Goal: Information Seeking & Learning: Learn about a topic

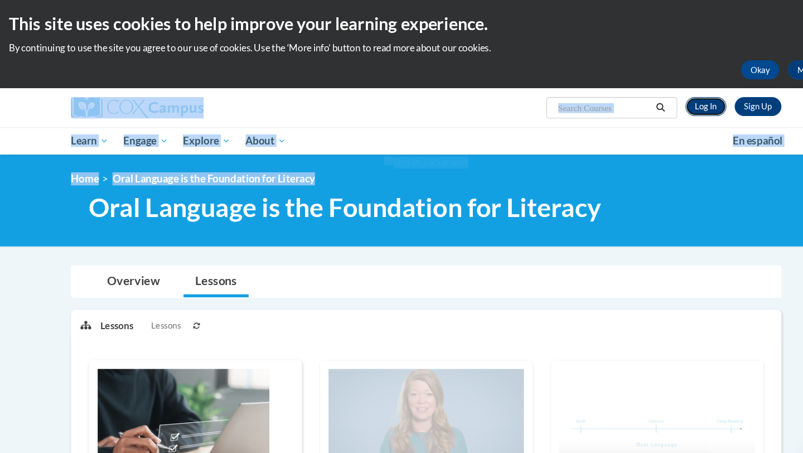
click at [669, 103] on link "Log In" at bounding box center [665, 100] width 38 height 18
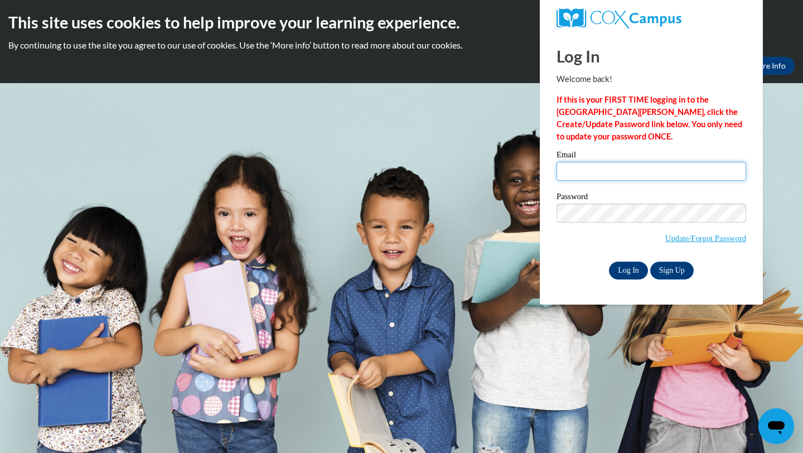
type input "nelsonamy@aasd.k12.wi.us"
click at [630, 276] on input "Log In" at bounding box center [628, 271] width 39 height 18
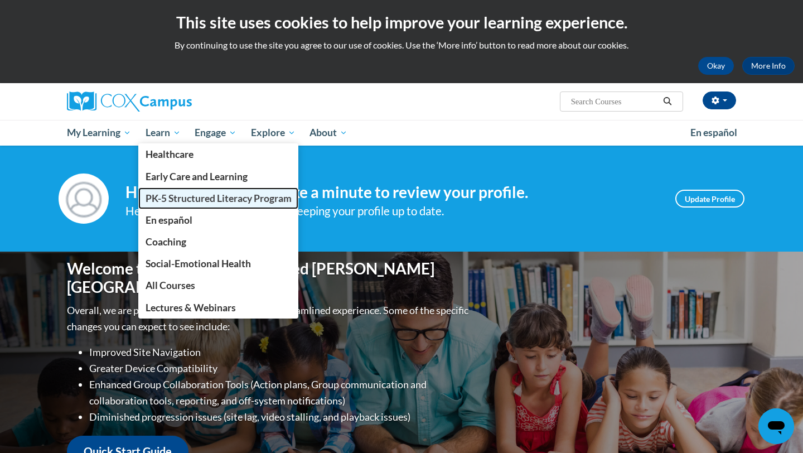
click at [181, 198] on span "PK-5 Structured Literacy Program" at bounding box center [219, 198] width 146 height 12
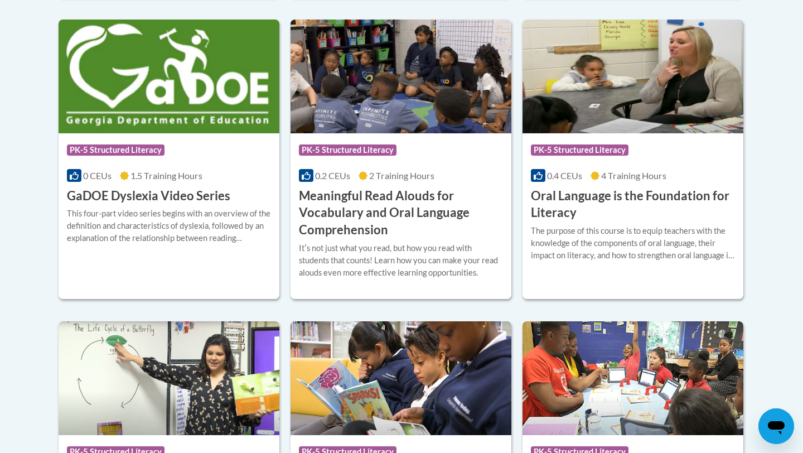
scroll to position [752, 0]
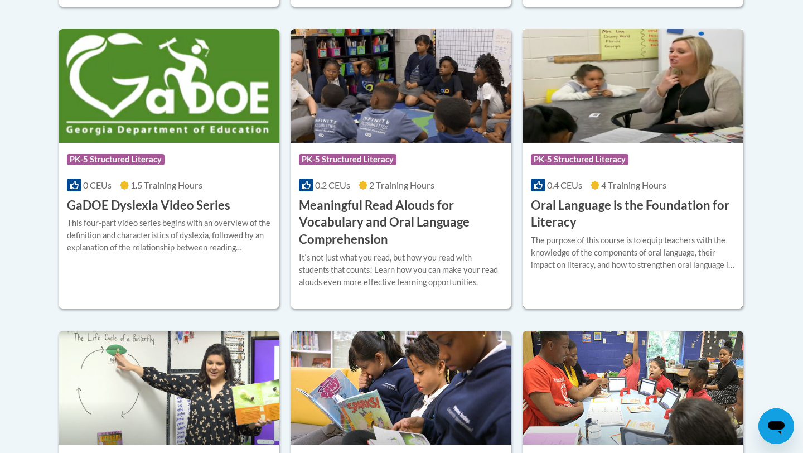
click at [626, 221] on h3 "Oral Language is the Foundation for Literacy" at bounding box center [633, 214] width 204 height 35
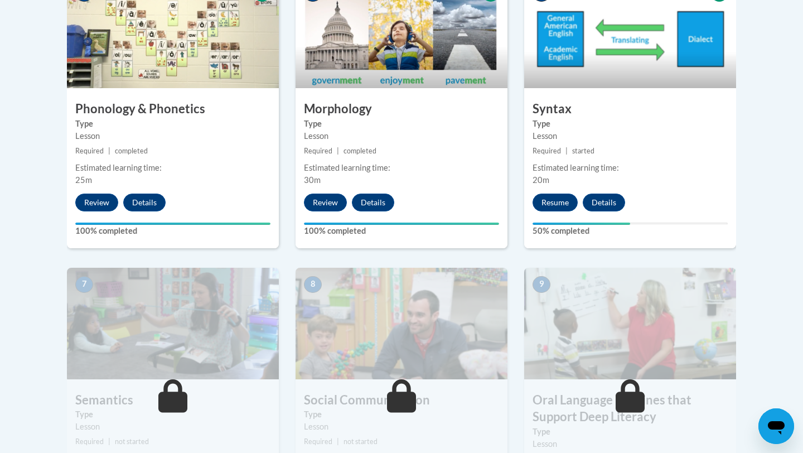
scroll to position [711, 0]
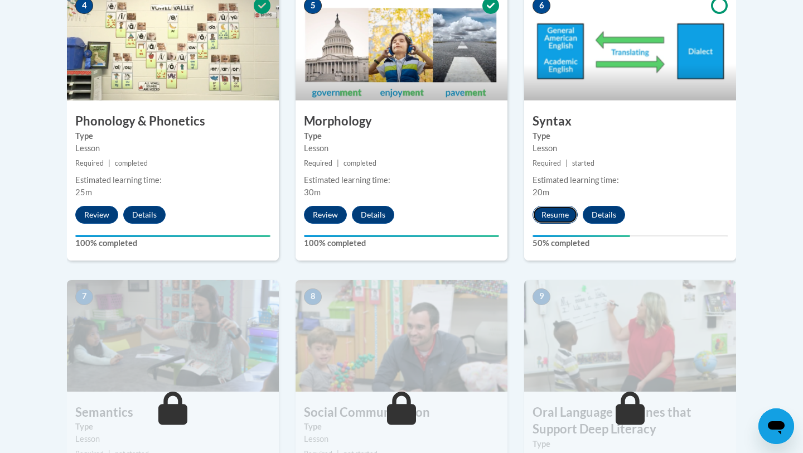
click at [554, 218] on button "Resume" at bounding box center [555, 215] width 45 height 18
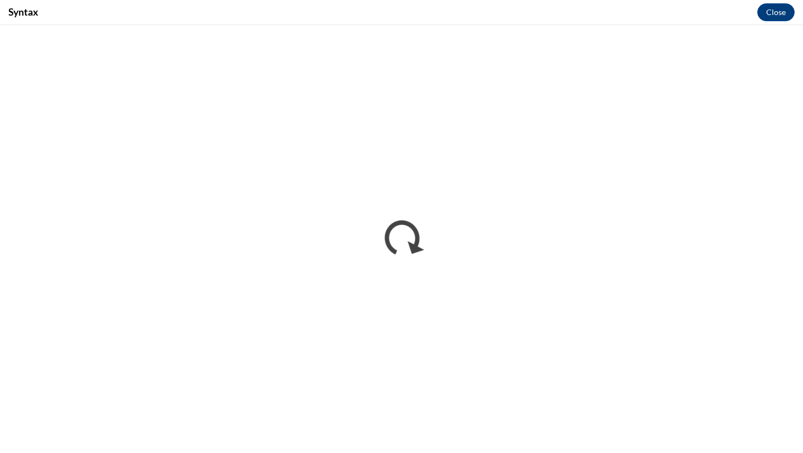
scroll to position [0, 0]
click at [771, 11] on button "Close" at bounding box center [775, 12] width 37 height 18
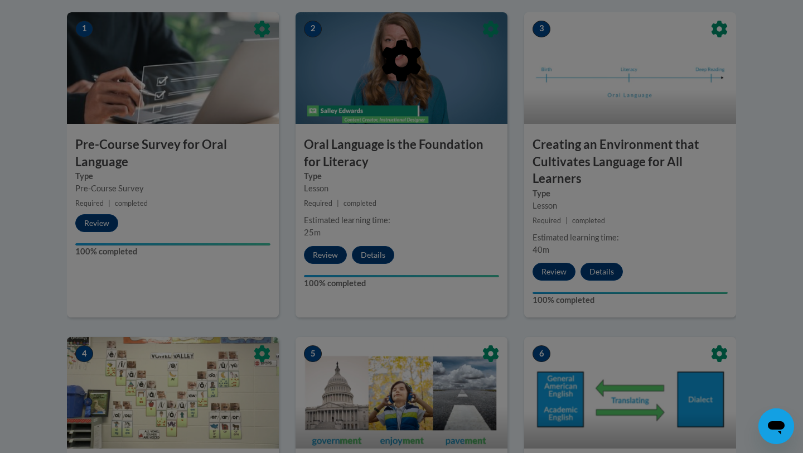
scroll to position [361, 0]
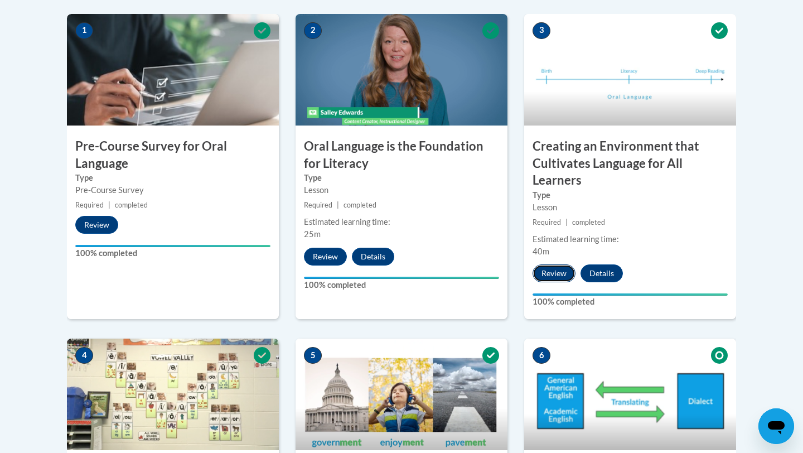
click at [558, 273] on button "Review" at bounding box center [554, 273] width 43 height 18
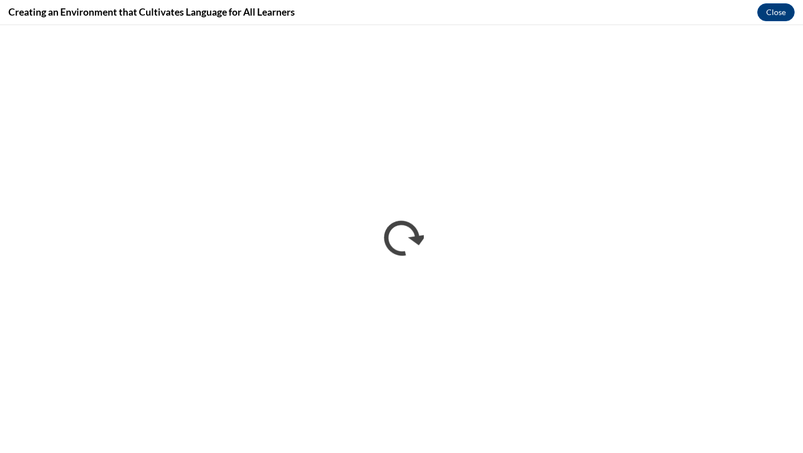
scroll to position [0, 0]
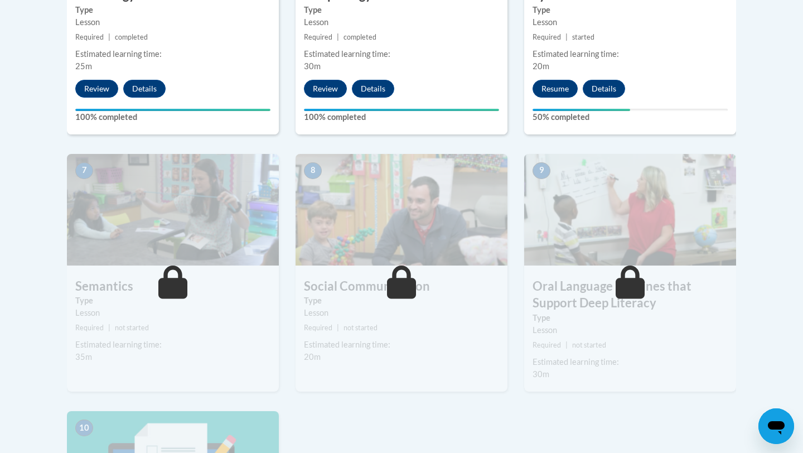
scroll to position [839, 0]
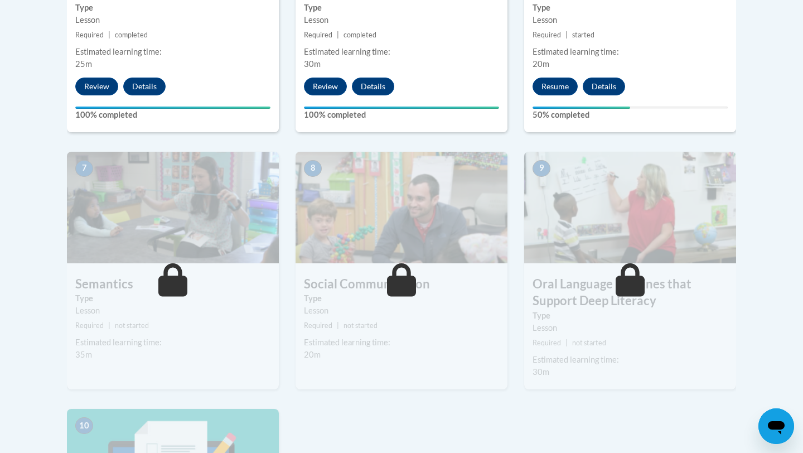
click at [214, 260] on img at bounding box center [173, 208] width 212 height 112
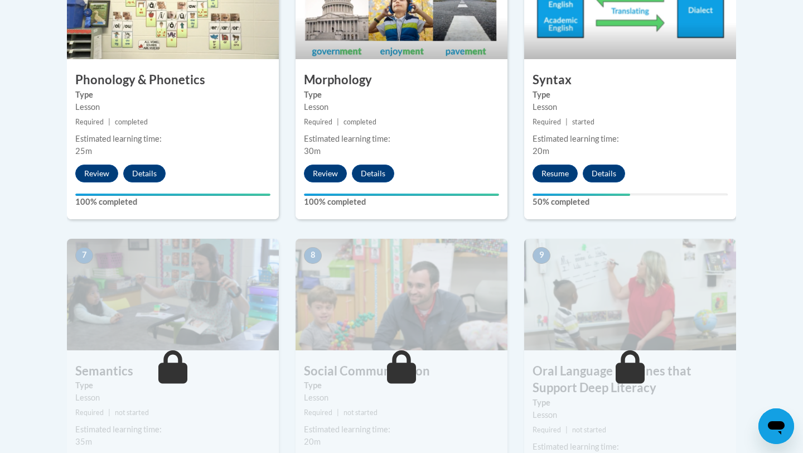
scroll to position [751, 0]
click at [558, 175] on button "Resume" at bounding box center [555, 174] width 45 height 18
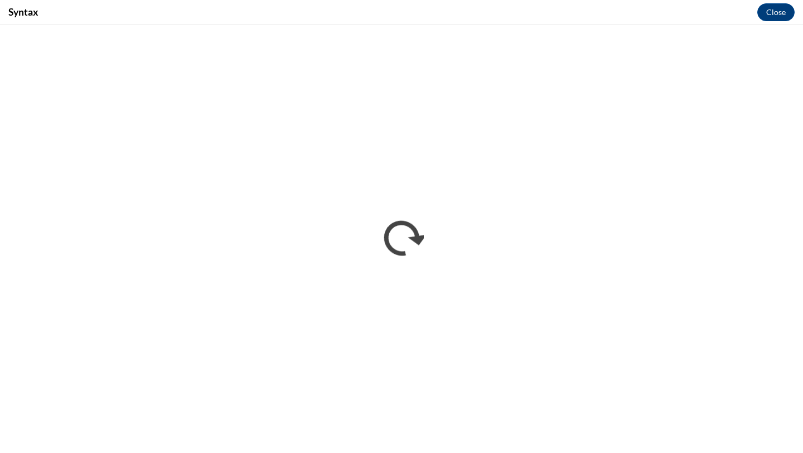
scroll to position [0, 0]
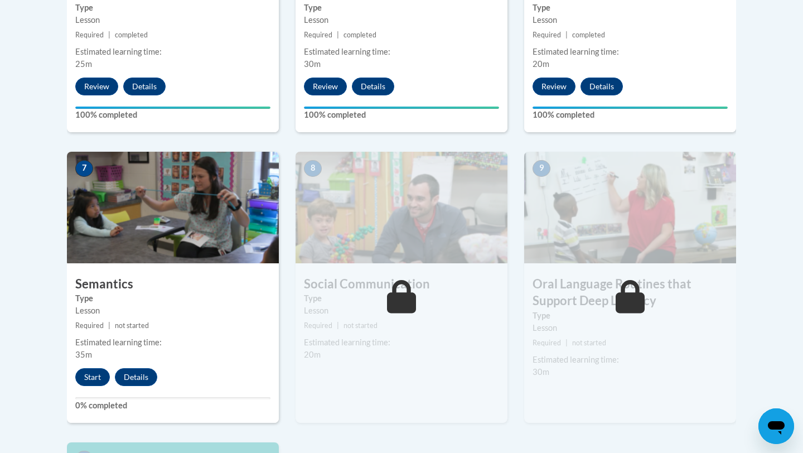
scroll to position [876, 0]
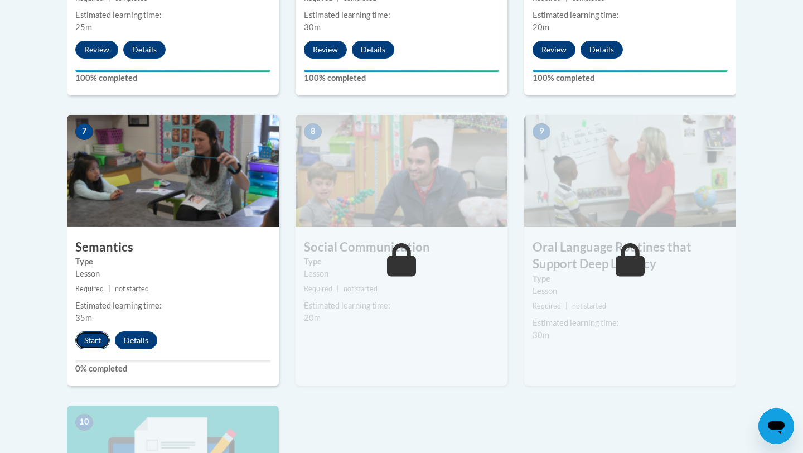
click at [96, 341] on button "Start" at bounding box center [92, 340] width 35 height 18
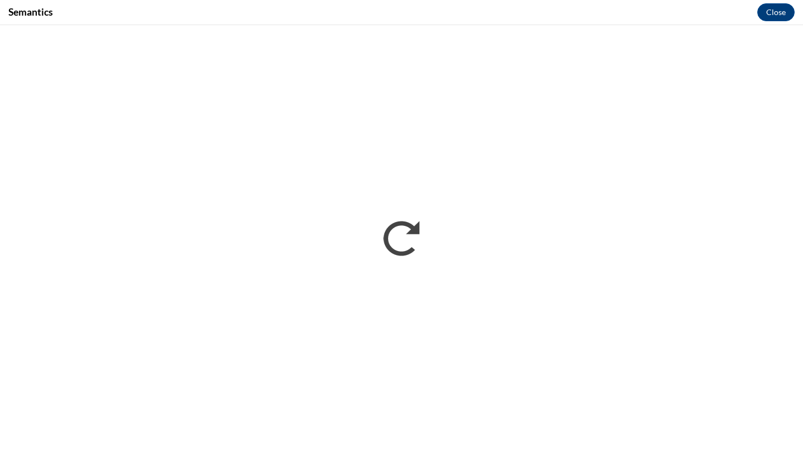
scroll to position [0, 0]
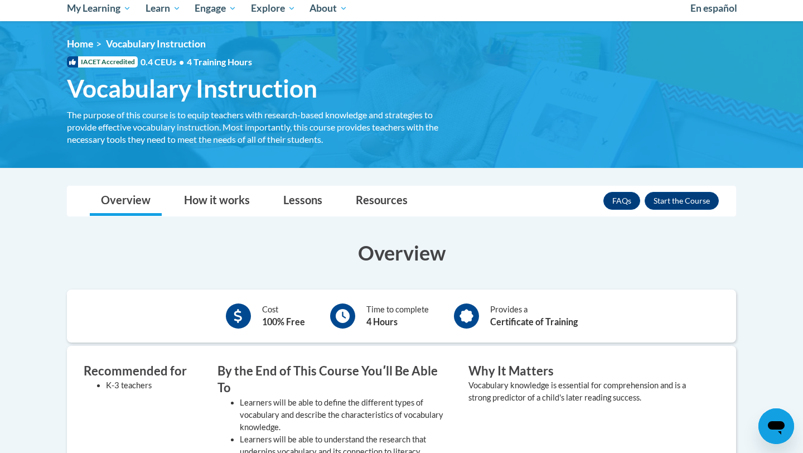
scroll to position [149, 0]
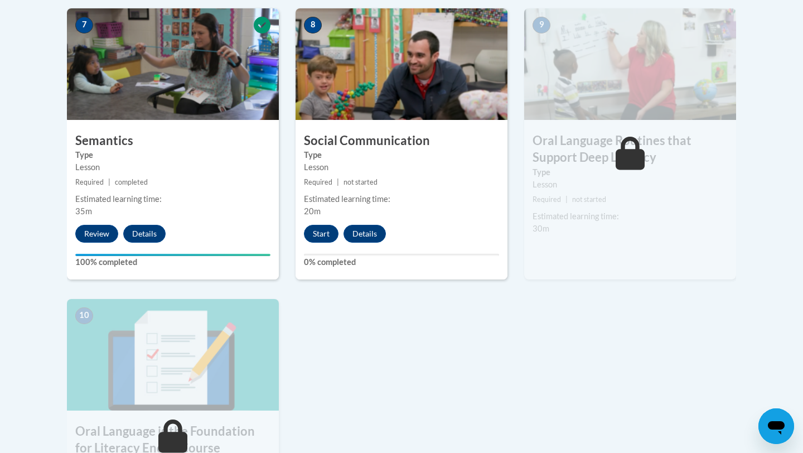
scroll to position [992, 0]
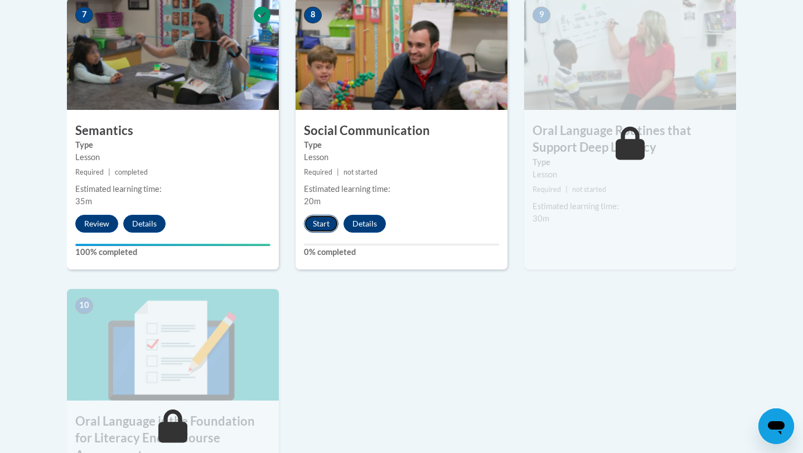
click at [320, 221] on button "Start" at bounding box center [321, 224] width 35 height 18
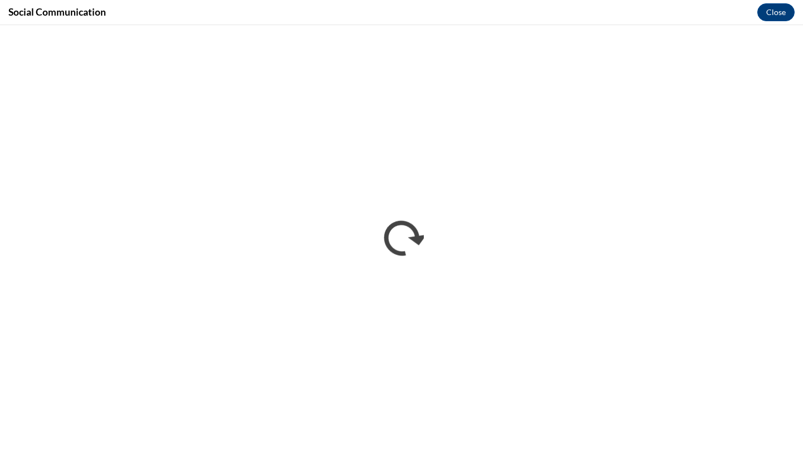
scroll to position [0, 0]
